Goal: Information Seeking & Learning: Learn about a topic

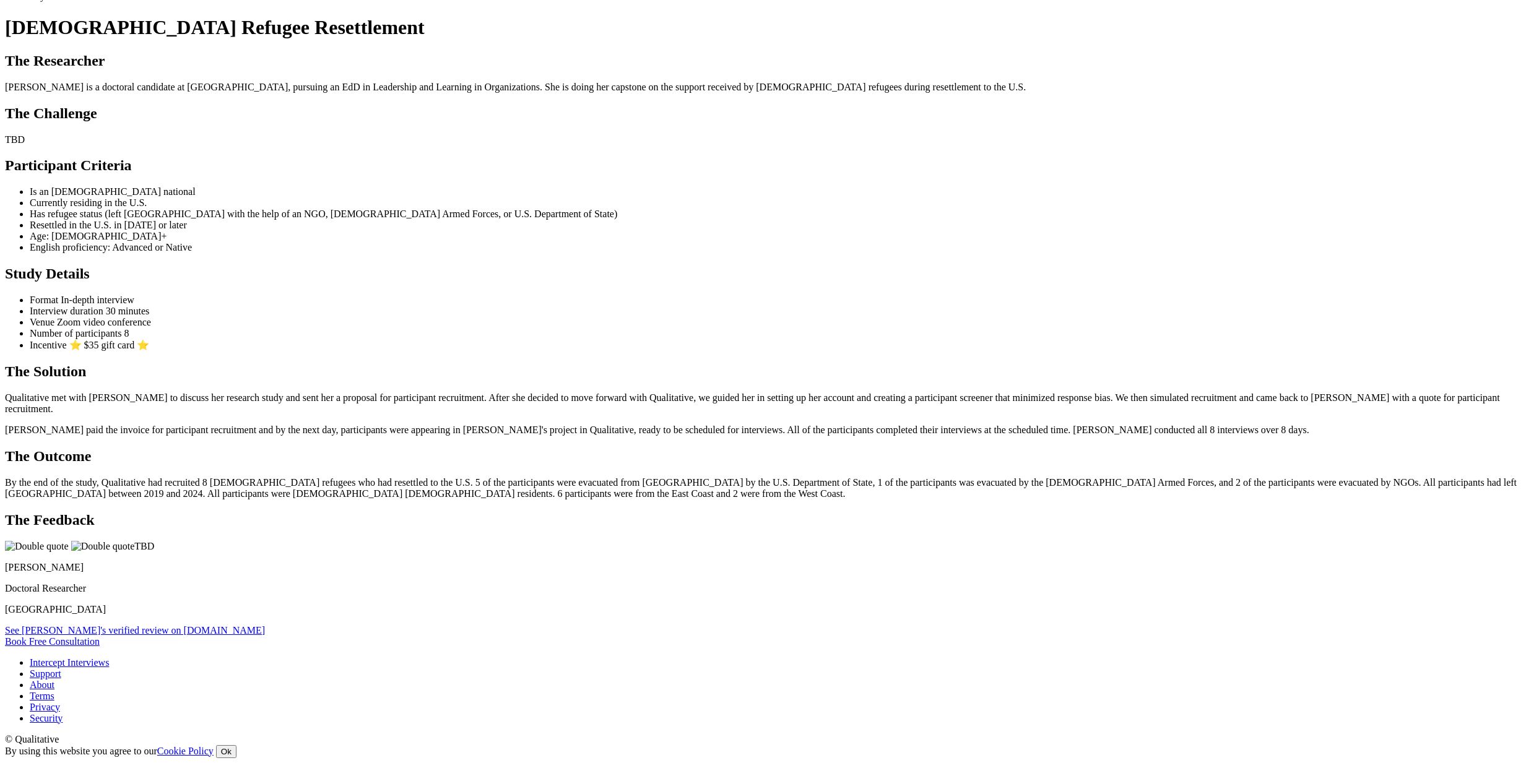
scroll to position [756, 0]
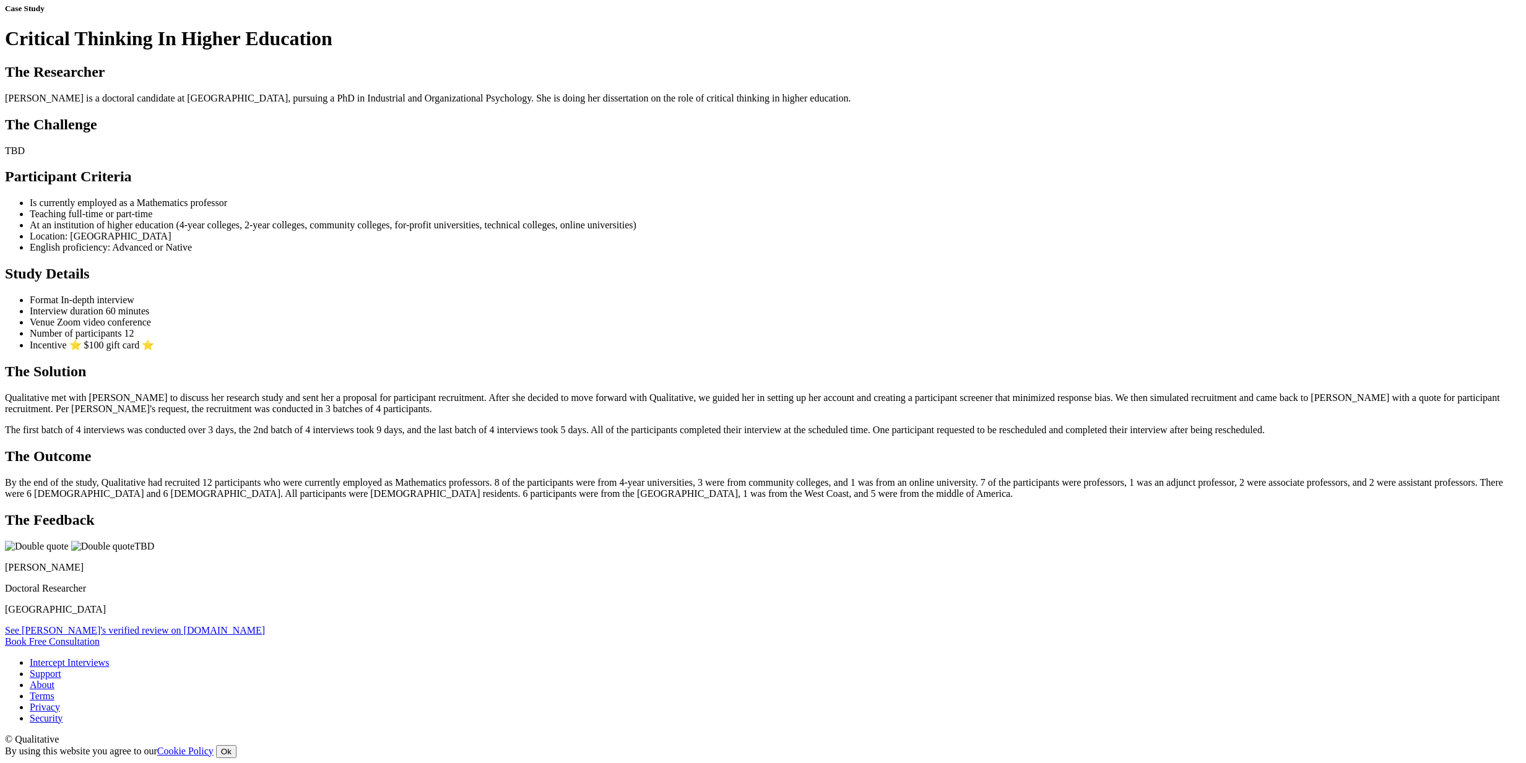
scroll to position [852, 0]
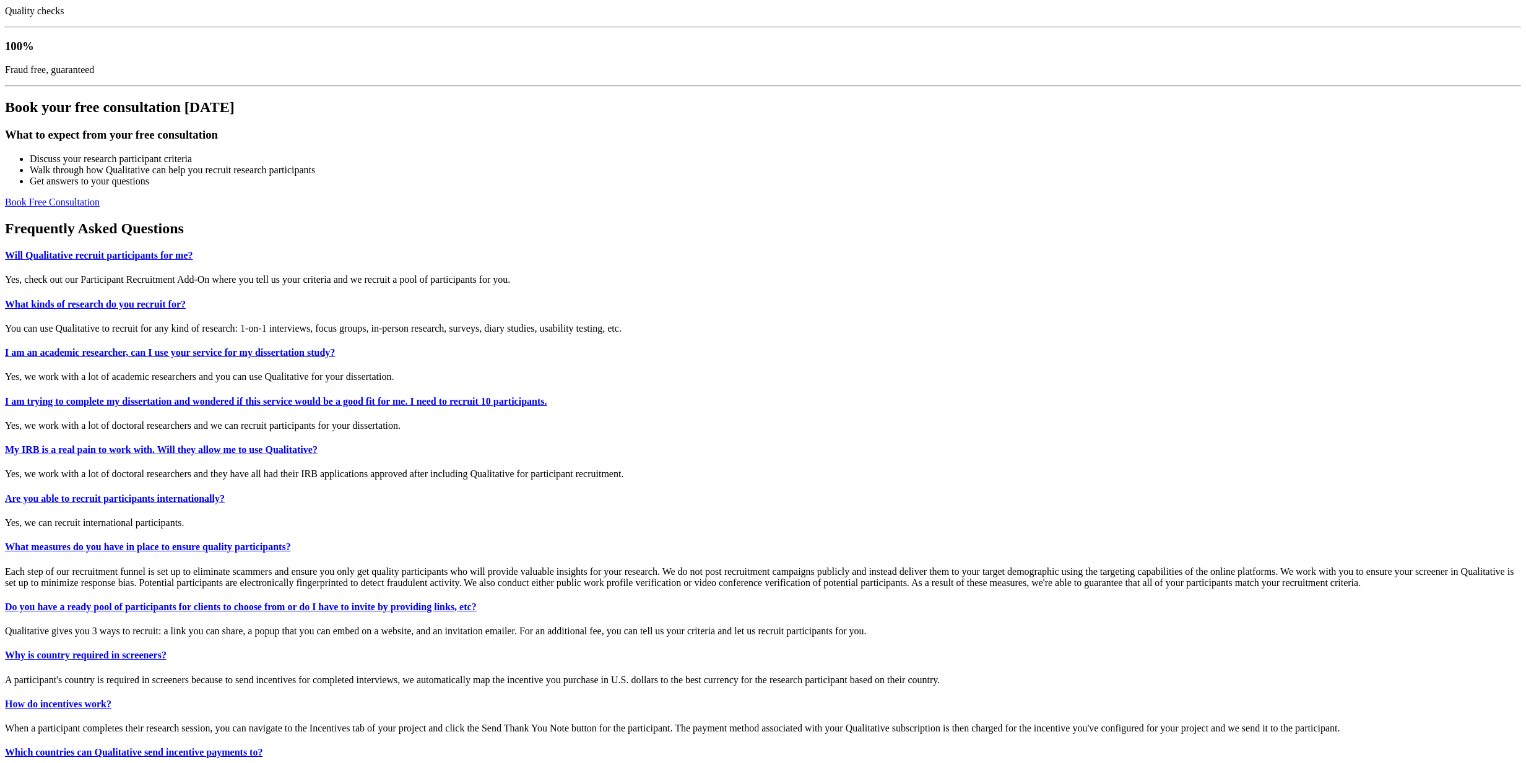
scroll to position [2972, 0]
click at [186, 300] on link "What kinds of research do you recruit for?" at bounding box center [95, 305] width 181 height 11
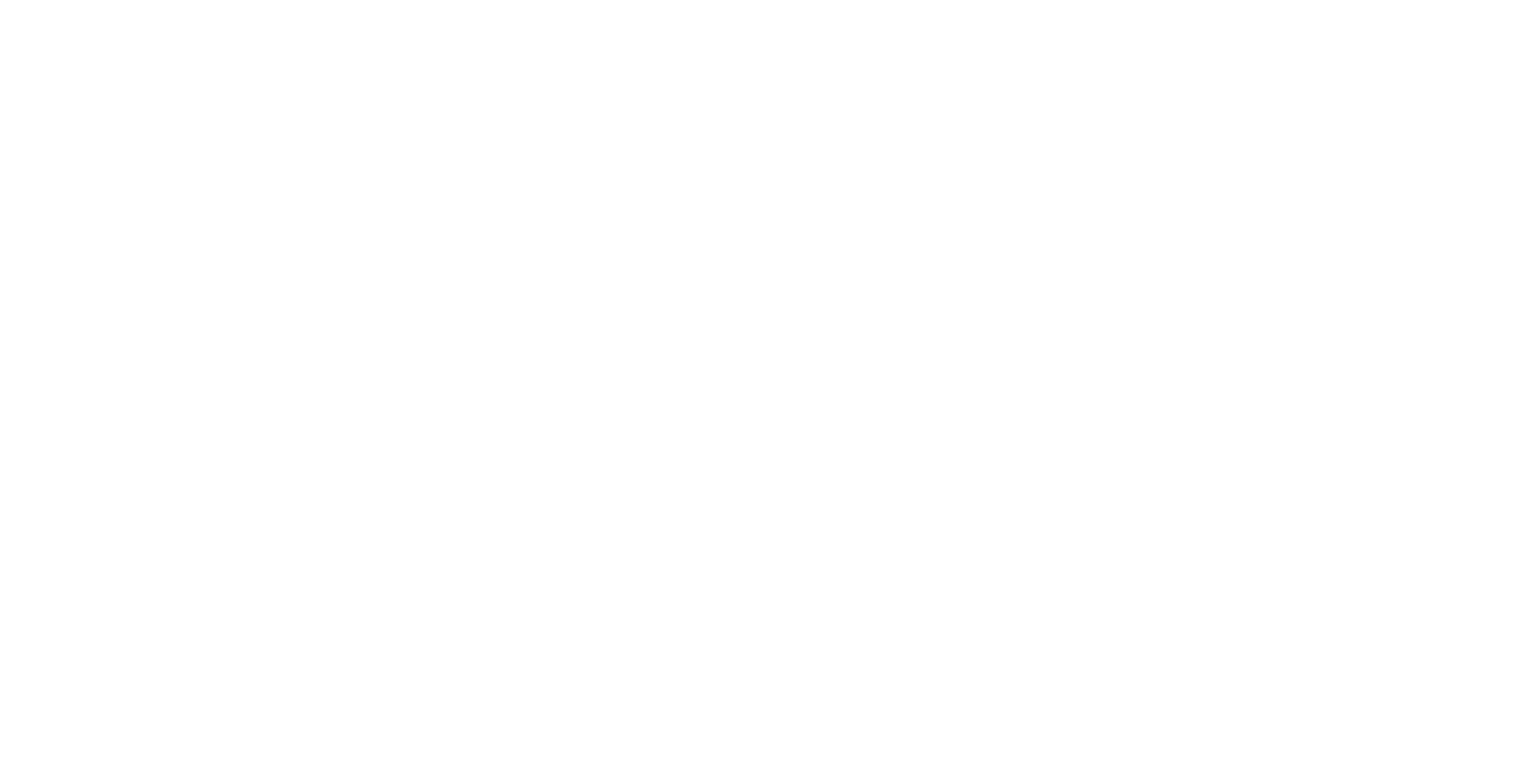
scroll to position [0, 0]
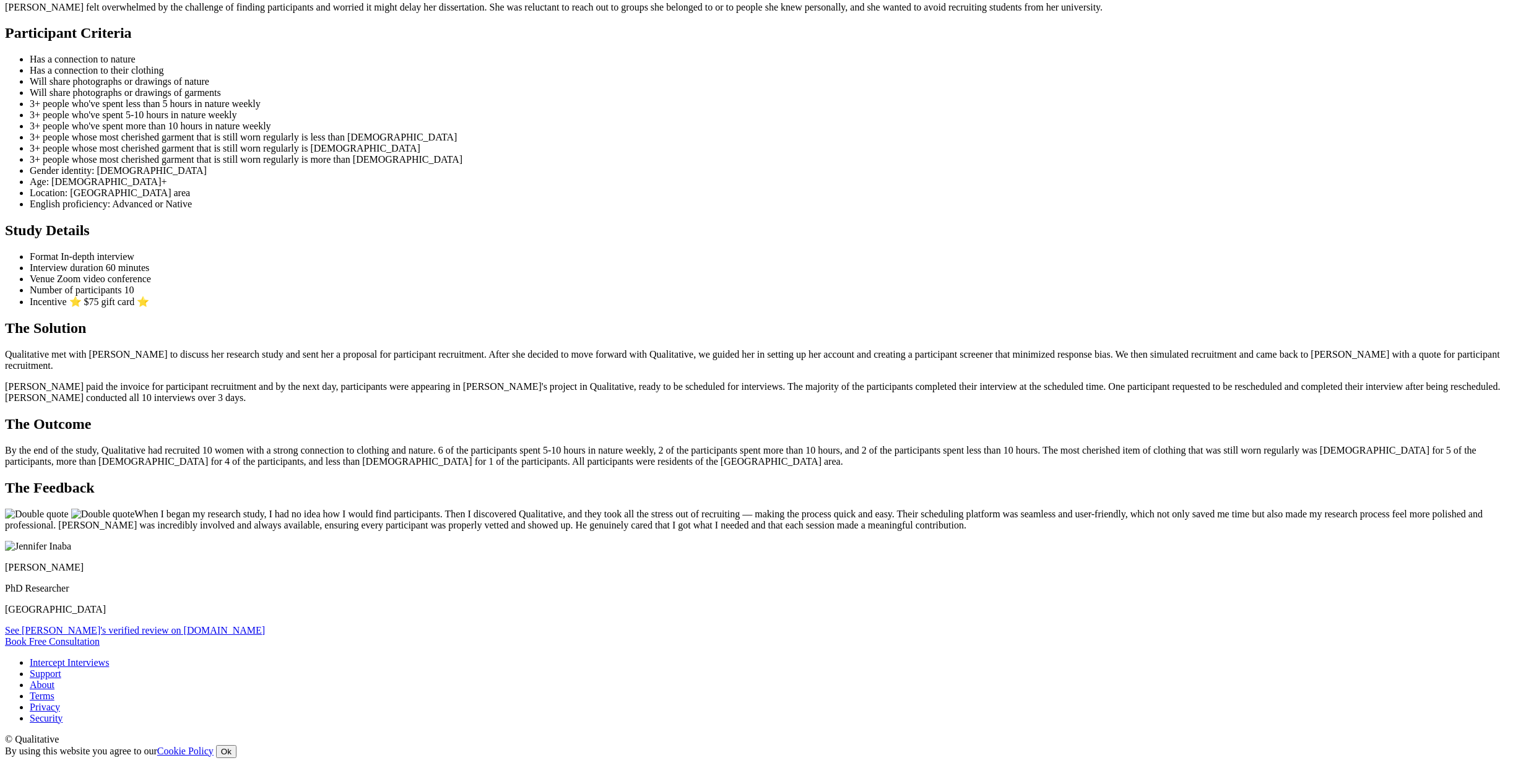
scroll to position [1084, 0]
click at [265, 625] on link "See Jennifer's verified review on G2.com" at bounding box center [135, 630] width 260 height 11
click at [139, 563] on ui-view "Case Study Clothing & Nature Stories The Researcher Jennifer is a doctoral cand…" at bounding box center [763, 253] width 1516 height 787
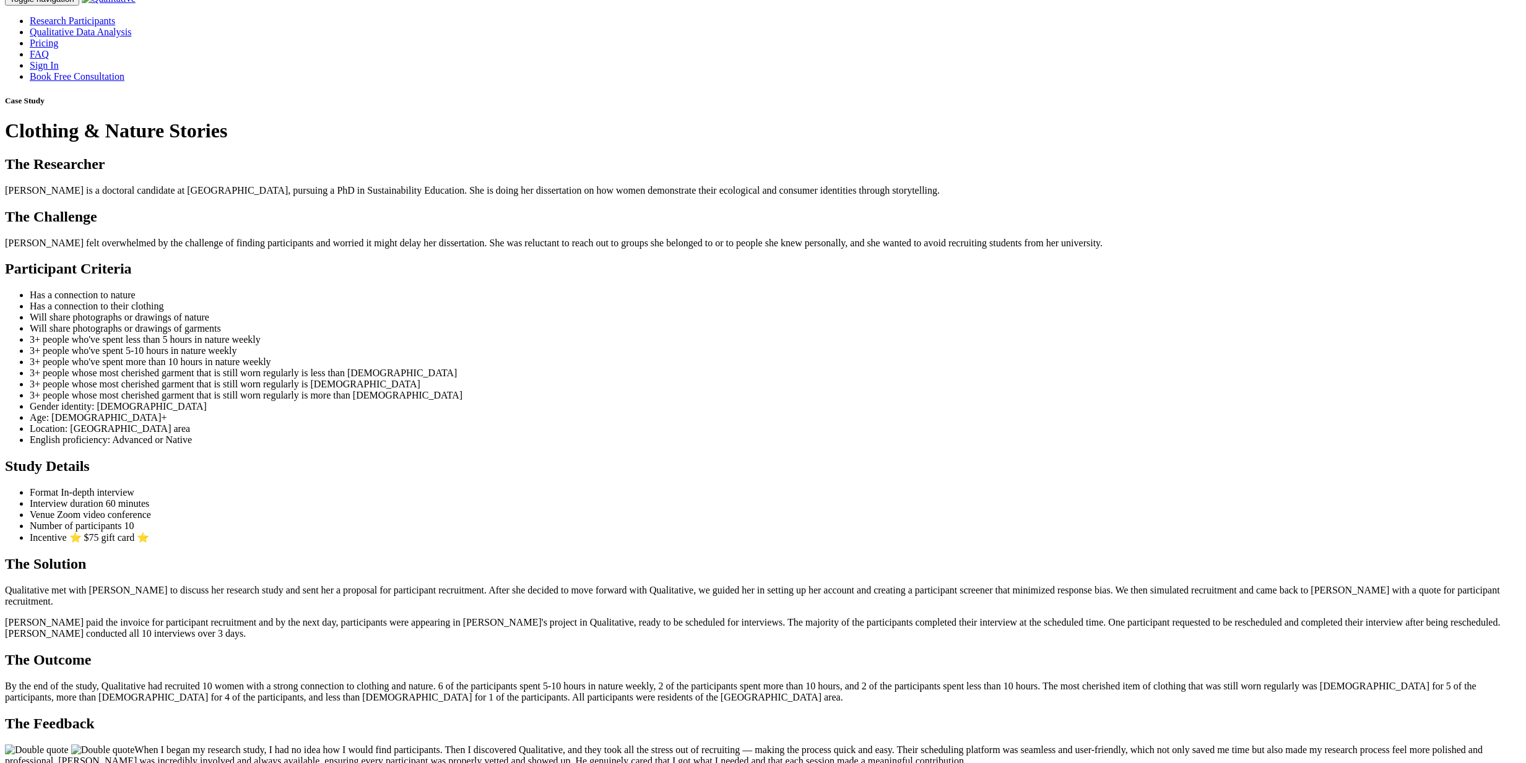
scroll to position [0, 0]
